Goal: Task Accomplishment & Management: Use online tool/utility

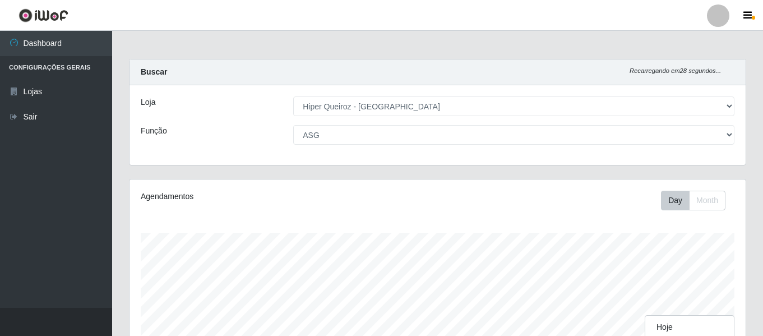
select select "497"
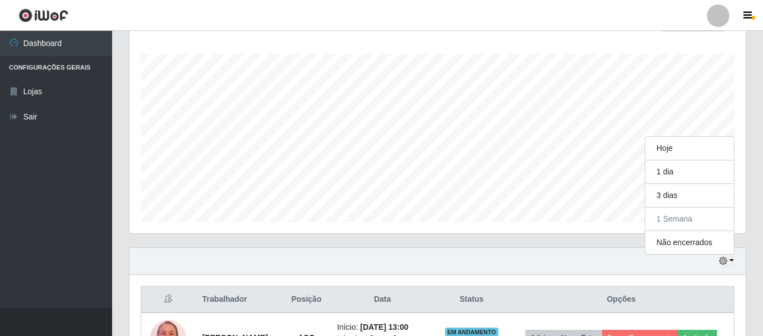
scroll to position [224, 0]
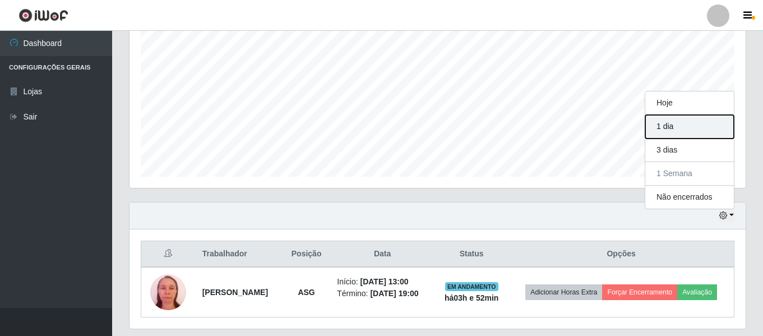
click at [696, 129] on button "1 dia" at bounding box center [690, 127] width 89 height 24
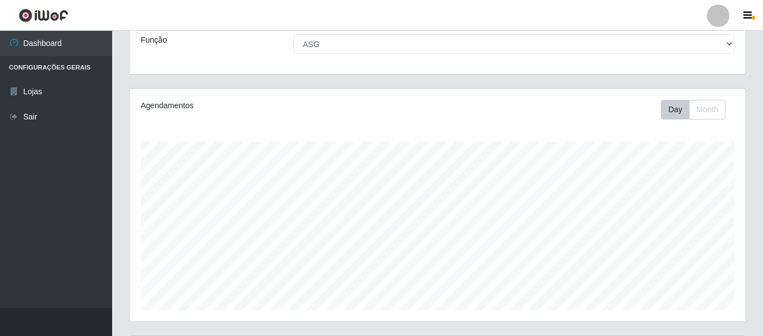
scroll to position [259, 0]
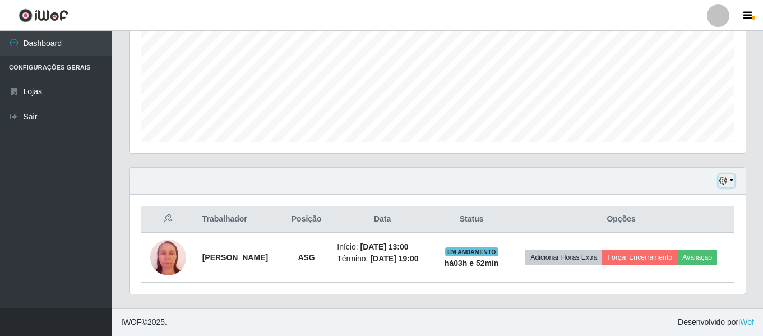
click at [733, 183] on button "button" at bounding box center [727, 180] width 16 height 13
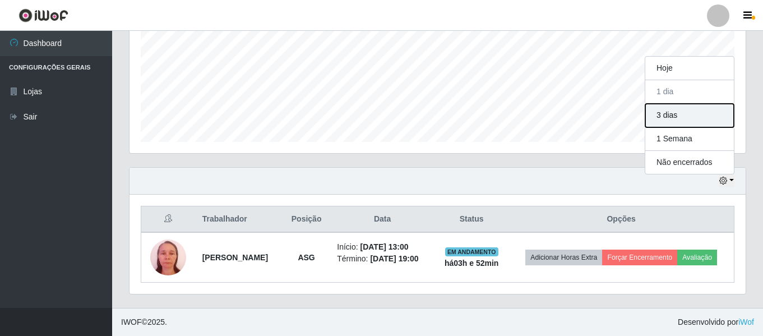
click at [711, 119] on button "3 dias" at bounding box center [690, 116] width 89 height 24
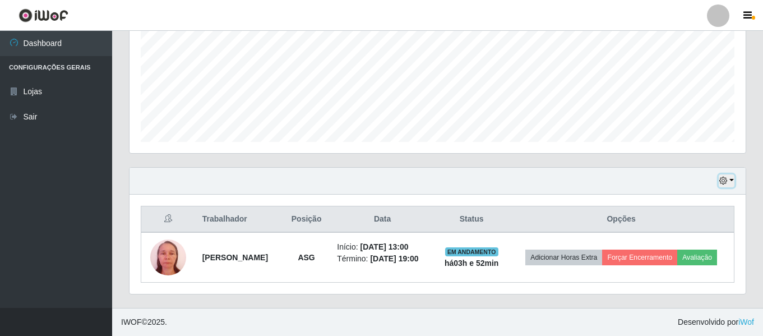
click at [733, 182] on button "button" at bounding box center [727, 180] width 16 height 13
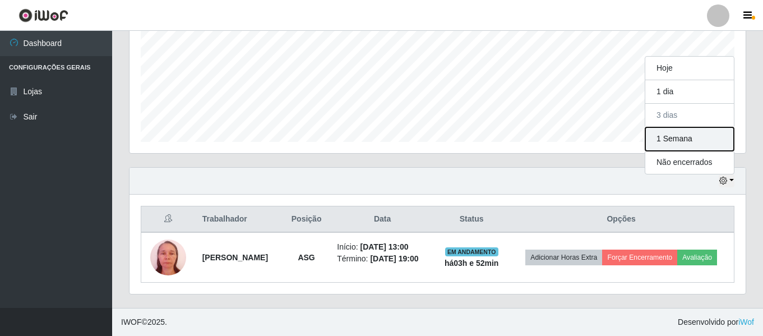
click at [716, 138] on button "1 Semana" at bounding box center [690, 139] width 89 height 24
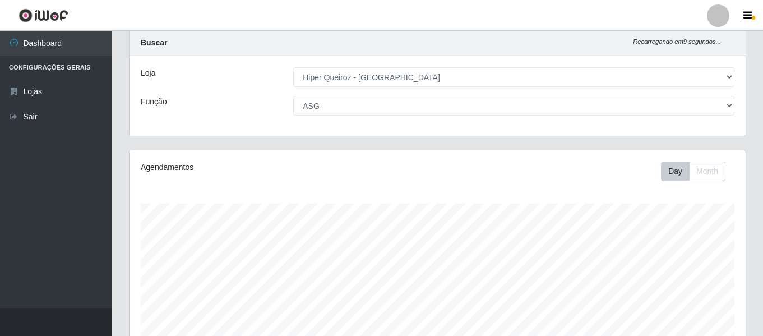
scroll to position [0, 0]
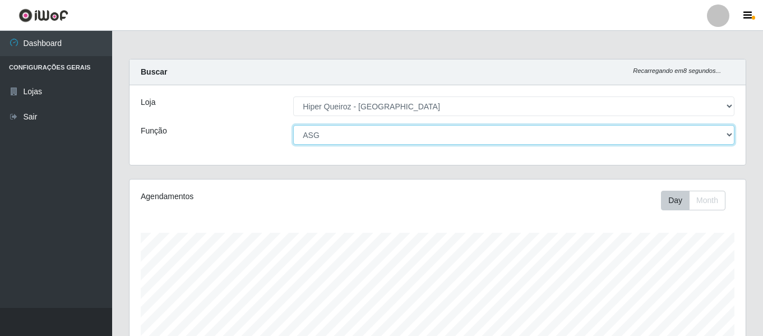
click at [684, 137] on select "[Selecione...] ASG ASG + ASG ++ Embalador Embalador + Embalador ++ Repositor Re…" at bounding box center [513, 135] width 441 height 20
click at [293, 125] on select "[Selecione...] ASG ASG + ASG ++ Embalador Embalador + Embalador ++ Repositor Re…" at bounding box center [513, 135] width 441 height 20
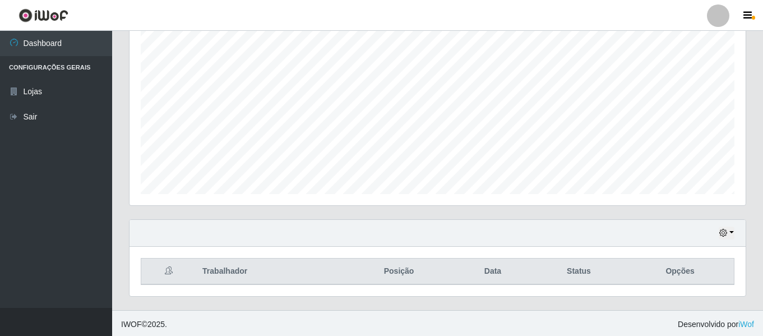
scroll to position [209, 0]
click at [735, 233] on div "Hoje 1 dia 3 dias 1 Semana Não encerrados" at bounding box center [438, 231] width 616 height 27
click at [730, 232] on button "button" at bounding box center [727, 230] width 16 height 13
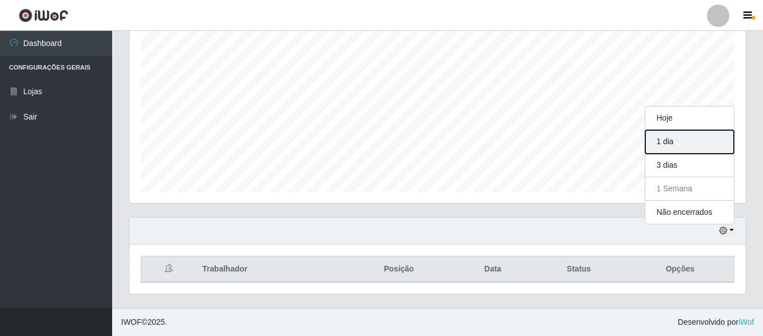
click at [680, 146] on button "1 dia" at bounding box center [690, 142] width 89 height 24
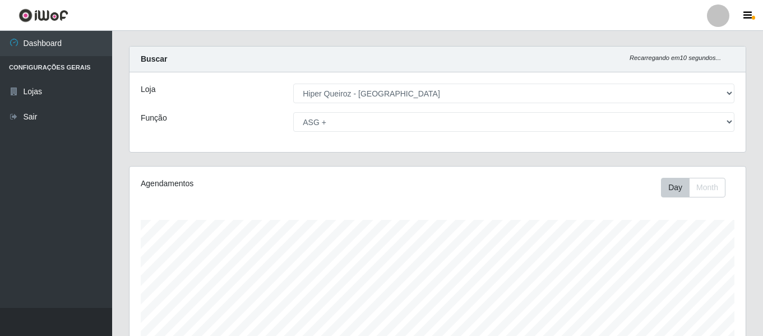
scroll to position [0, 0]
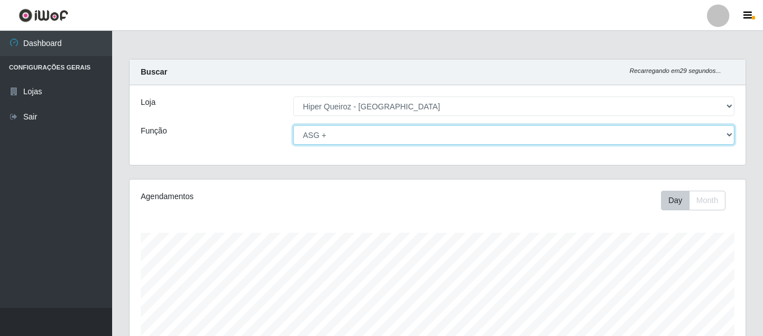
click at [642, 137] on select "[Selecione...] ASG ASG + ASG ++ Embalador Embalador + Embalador ++ Repositor Re…" at bounding box center [513, 135] width 441 height 20
select select "16"
click at [293, 125] on select "[Selecione...] ASG ASG + ASG ++ Embalador Embalador + Embalador ++ Repositor Re…" at bounding box center [513, 135] width 441 height 20
